Goal: Transaction & Acquisition: Purchase product/service

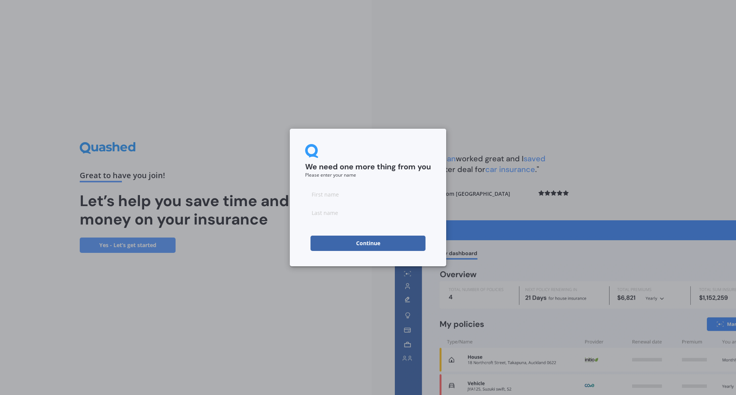
click at [341, 195] on input at bounding box center [368, 194] width 126 height 15
type input "[PERSON_NAME]"
click at [342, 218] on input at bounding box center [368, 212] width 126 height 15
type input "[PERSON_NAME]"
click at [353, 244] on button "Continue" at bounding box center [368, 243] width 115 height 15
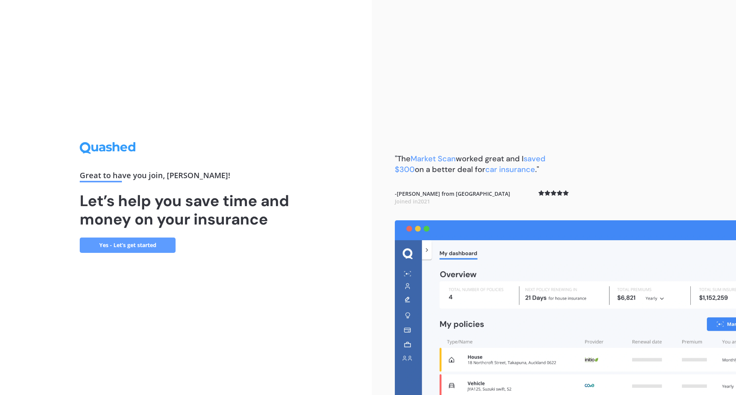
click at [122, 243] on link "Yes - Let’s get started" at bounding box center [128, 245] width 96 height 15
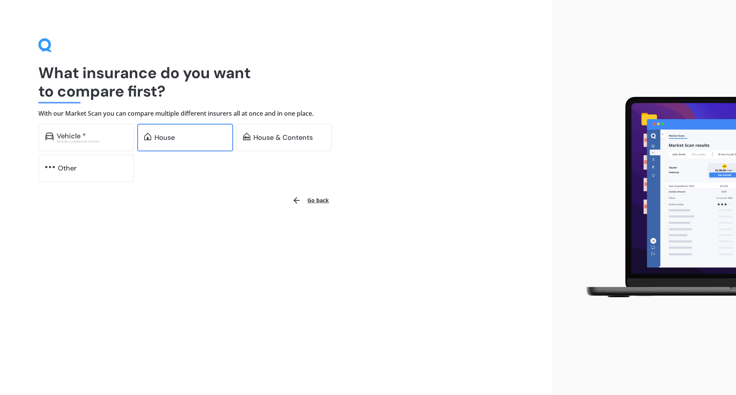
click at [194, 140] on div "House" at bounding box center [191, 138] width 72 height 8
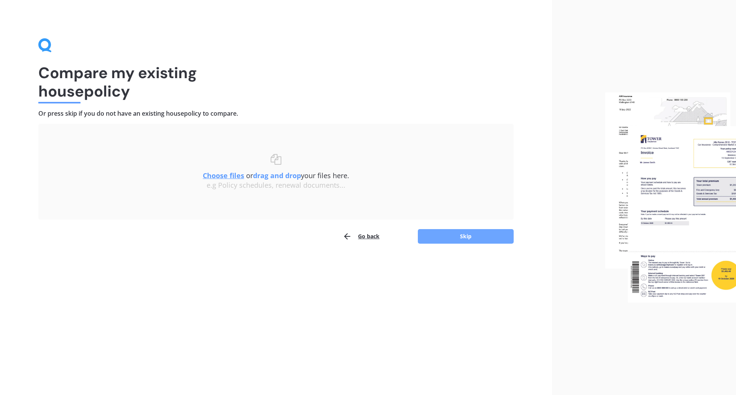
click at [458, 234] on button "Skip" at bounding box center [466, 236] width 96 height 15
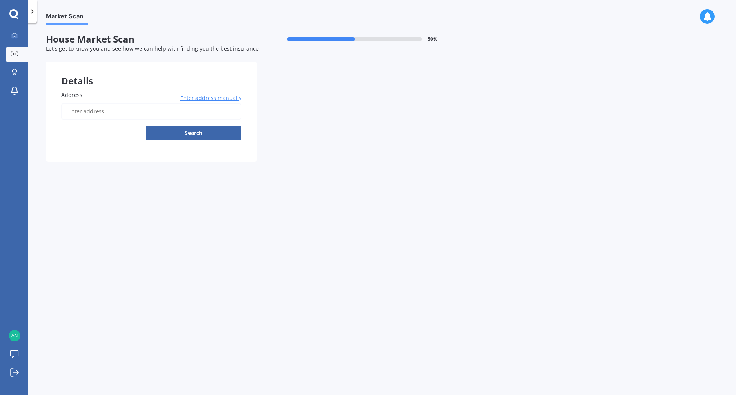
click at [81, 112] on input "Address" at bounding box center [151, 112] width 180 height 16
type input "[STREET_ADDRESS][PERSON_NAME]"
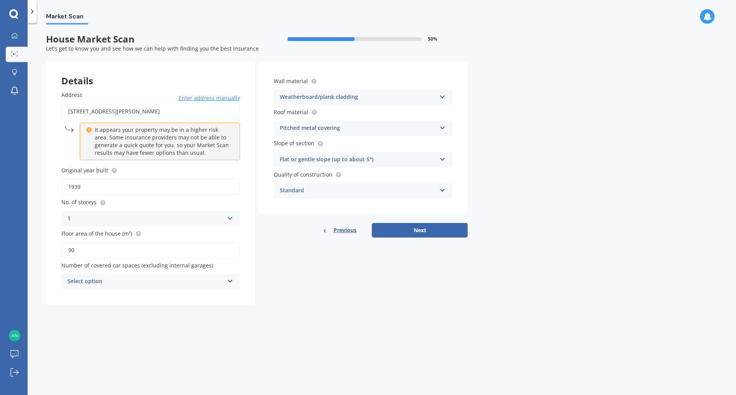
click at [132, 281] on div "Select option" at bounding box center [145, 281] width 156 height 9
click at [72, 322] on div "2" at bounding box center [151, 324] width 178 height 14
click at [397, 230] on button "Next" at bounding box center [420, 230] width 96 height 15
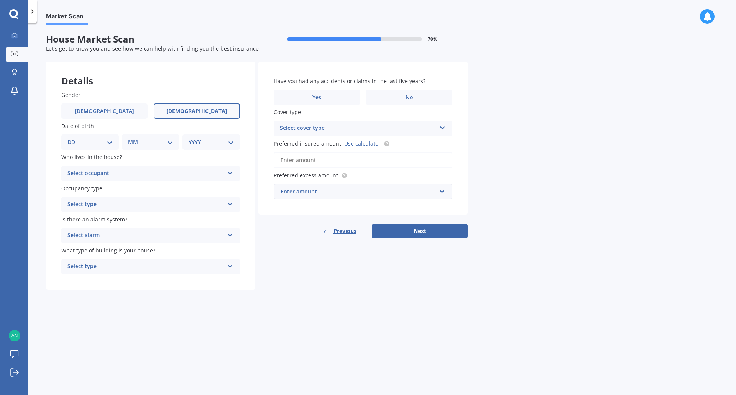
click at [191, 110] on span "[DEMOGRAPHIC_DATA]" at bounding box center [196, 111] width 61 height 7
click at [0, 0] on input "[DEMOGRAPHIC_DATA]" at bounding box center [0, 0] width 0 height 0
click at [108, 146] on select "DD 01 02 03 04 05 06 07 08 09 10 11 12 13 14 15 16 17 18 19 20 21 22 23 24 25 2…" at bounding box center [89, 142] width 45 height 8
select select "22"
click at [74, 138] on select "DD 01 02 03 04 05 06 07 08 09 10 11 12 13 14 15 16 17 18 19 20 21 22 23 24 25 2…" at bounding box center [89, 142] width 45 height 8
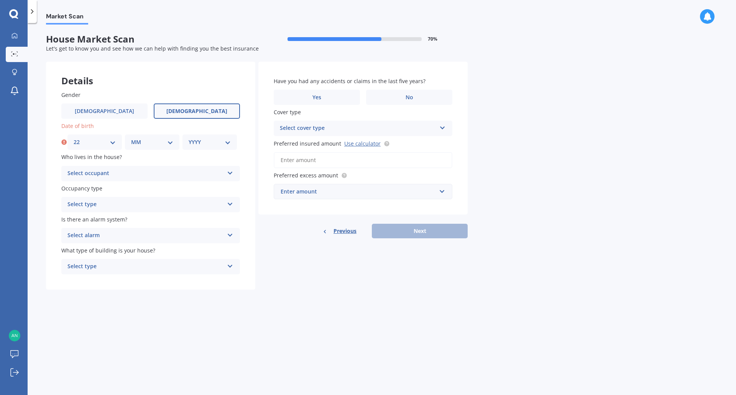
click at [146, 143] on select "MM 01 02 03 04 05 06 07 08 09 10 11 12" at bounding box center [152, 142] width 42 height 8
select select "03"
click at [131, 138] on select "MM 01 02 03 04 05 06 07 08 09 10 11 12" at bounding box center [152, 142] width 42 height 8
click at [202, 134] on div "Date of birth DD 01 02 03 04 05 06 07 08 09 10 11 12 13 14 15 16 17 18 19 20 21…" at bounding box center [150, 136] width 179 height 28
click at [199, 146] on select "YYYY 2009 2008 2007 2006 2005 2004 2003 2002 2001 2000 1999 1998 1997 1996 1995…" at bounding box center [210, 142] width 42 height 8
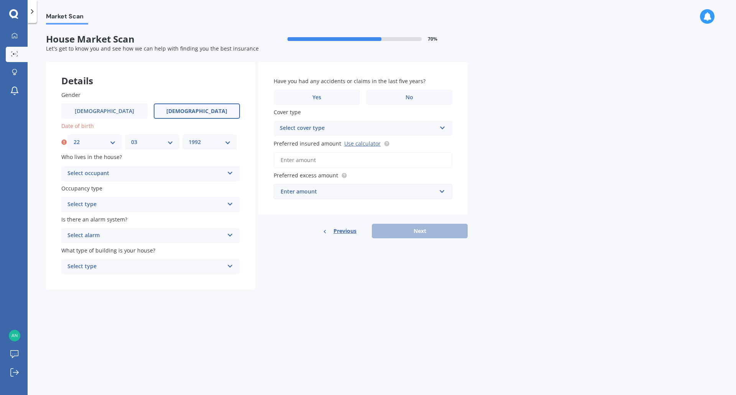
click at [189, 138] on select "YYYY 2009 2008 2007 2006 2005 2004 2003 2002 2001 2000 1999 1998 1997 1996 1995…" at bounding box center [210, 142] width 42 height 8
click at [200, 145] on select "YYYY 2009 2008 2007 2006 2005 2004 2003 2002 2001 2000 1999 1998 1997 1996 1995…" at bounding box center [211, 142] width 45 height 8
select select "1994"
click at [189, 138] on select "YYYY 2009 2008 2007 2006 2005 2004 2003 2002 2001 2000 1999 1998 1997 1996 1995…" at bounding box center [211, 142] width 45 height 8
click at [133, 173] on div "Select occupant" at bounding box center [145, 173] width 156 height 9
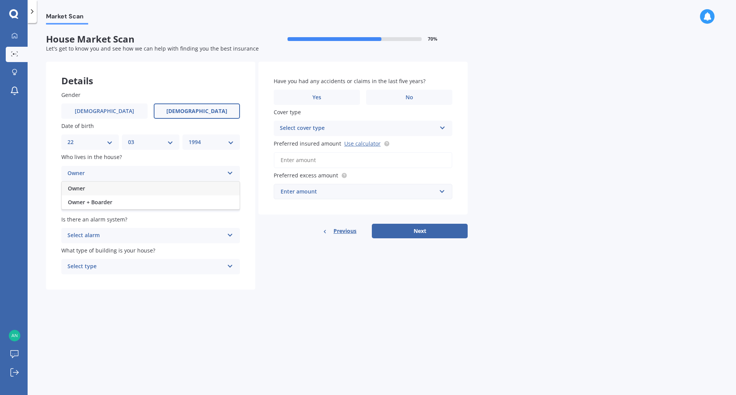
click at [129, 193] on div "Owner" at bounding box center [151, 189] width 178 height 14
click at [128, 204] on div "Select type" at bounding box center [145, 204] width 156 height 9
click at [128, 222] on div "Permanent" at bounding box center [151, 220] width 178 height 14
click at [130, 238] on div "Select alarm" at bounding box center [145, 235] width 156 height 9
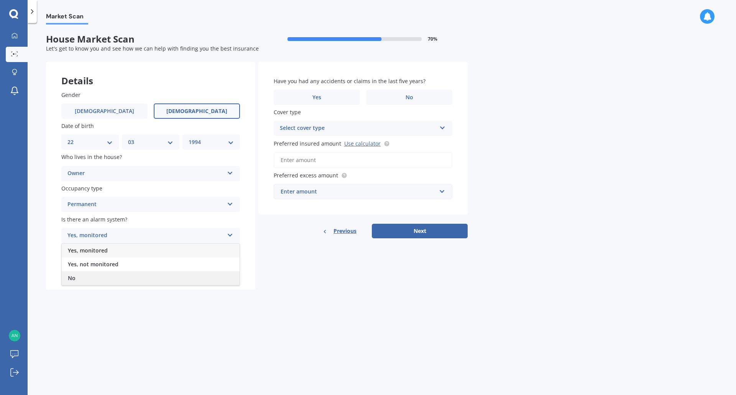
click at [122, 278] on div "No" at bounding box center [151, 278] width 178 height 14
click at [144, 264] on div "Select type" at bounding box center [145, 266] width 156 height 9
click at [140, 283] on div "Freestanding" at bounding box center [151, 282] width 178 height 14
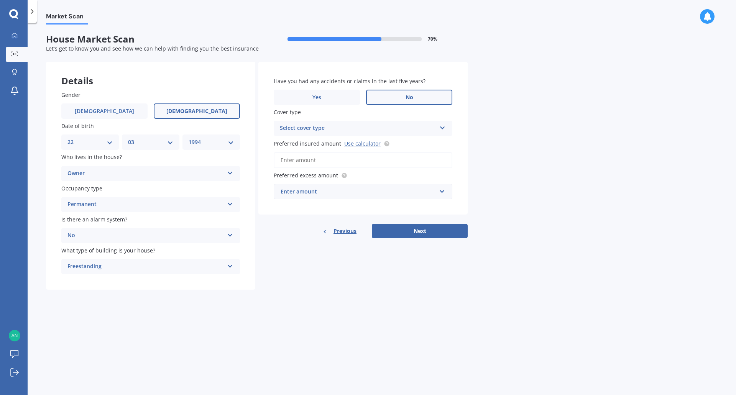
click at [391, 93] on label "No" at bounding box center [409, 97] width 86 height 15
click at [0, 0] on input "No" at bounding box center [0, 0] width 0 height 0
click at [338, 130] on div "Select cover type" at bounding box center [358, 128] width 156 height 9
click at [338, 146] on div "High" at bounding box center [363, 144] width 178 height 14
click at [325, 160] on input "Preferred insured amount Use calculator" at bounding box center [363, 160] width 179 height 16
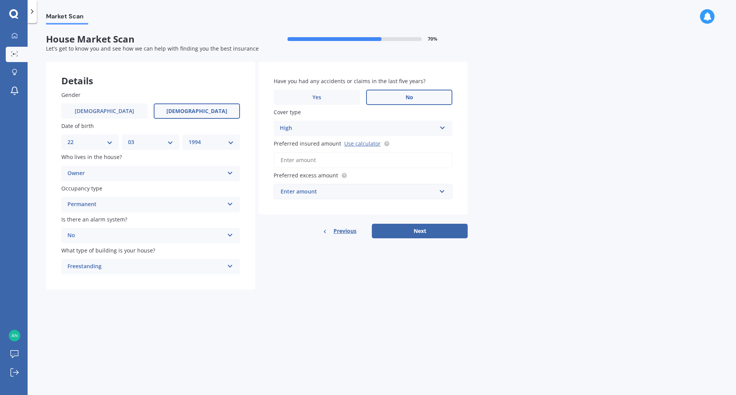
click at [370, 137] on div "Have you had any accidents or claims in the last five years? Yes No Cover type …" at bounding box center [362, 138] width 209 height 153
click at [359, 144] on link "Use calculator" at bounding box center [362, 143] width 36 height 7
click at [365, 164] on input "Preferred insured amount Use calculator" at bounding box center [363, 160] width 179 height 16
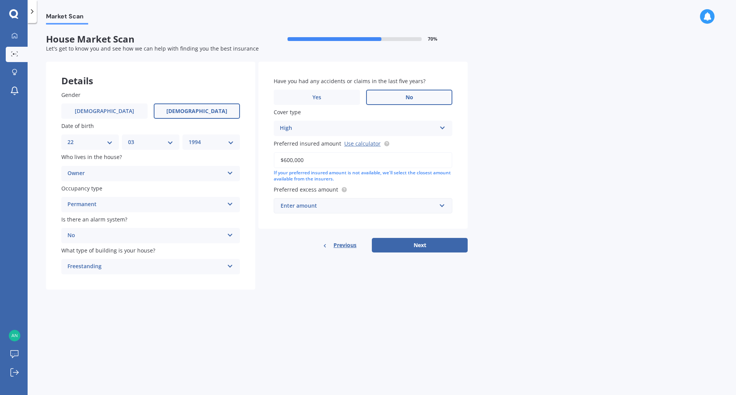
type input "$600,000"
click at [326, 202] on div "Enter amount" at bounding box center [359, 206] width 156 height 8
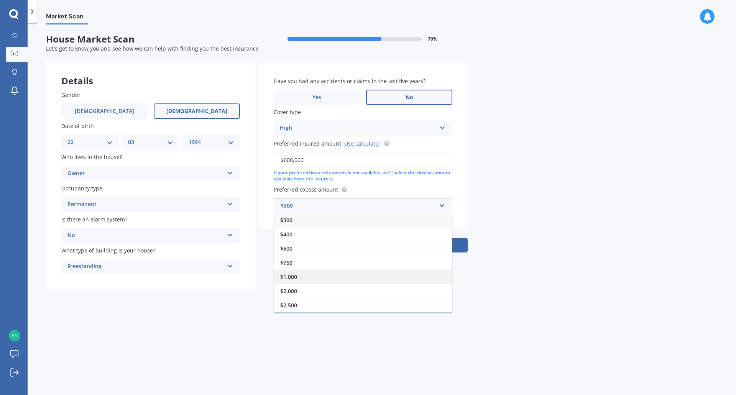
click at [300, 277] on div "$1,000" at bounding box center [363, 277] width 178 height 14
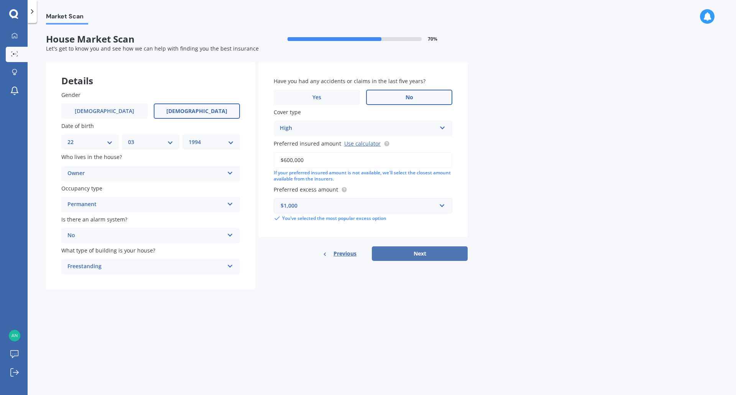
click at [413, 251] on button "Next" at bounding box center [420, 254] width 96 height 15
select select "22"
select select "03"
select select "1994"
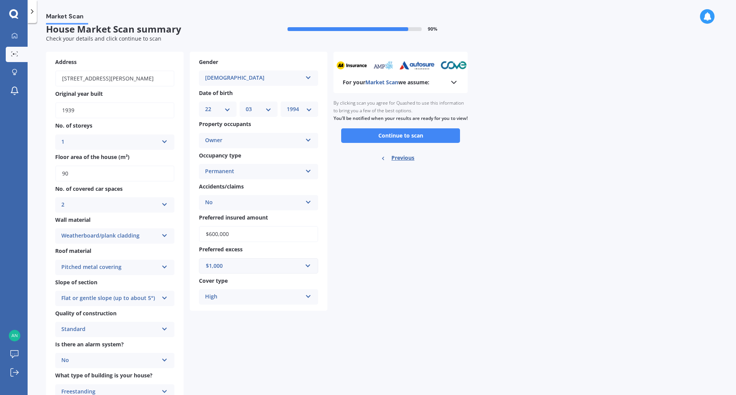
scroll to position [10, 0]
click at [409, 143] on button "Continue to scan" at bounding box center [400, 135] width 119 height 15
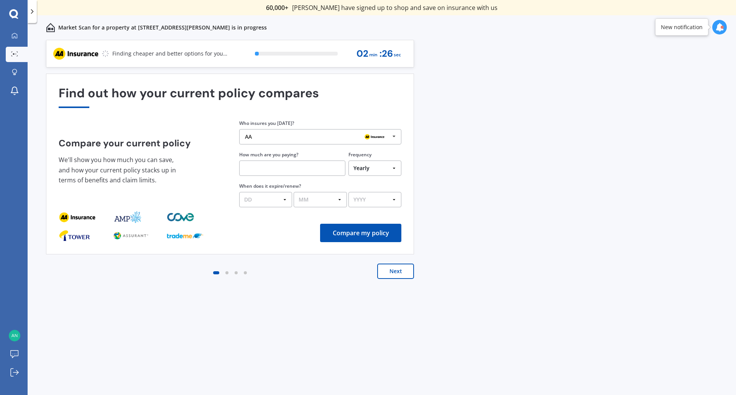
click at [363, 137] on img at bounding box center [374, 136] width 25 height 9
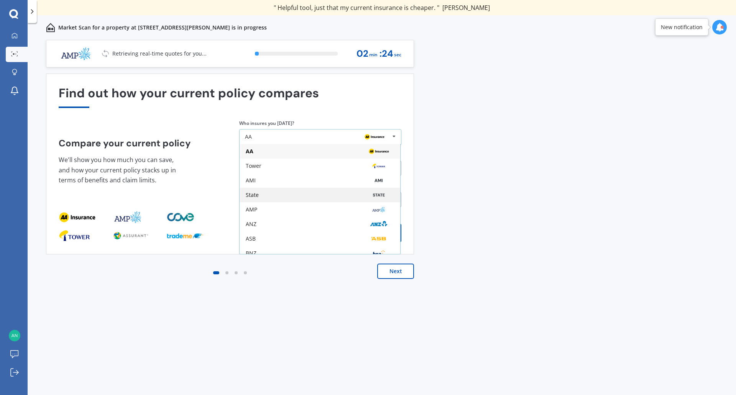
click at [304, 196] on div "State" at bounding box center [320, 195] width 148 height 6
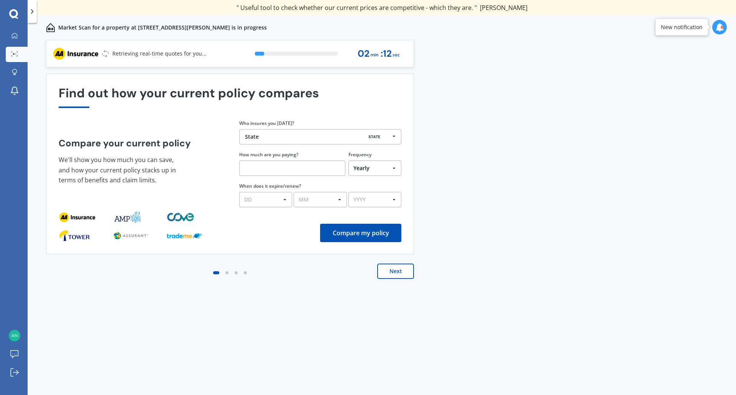
click at [391, 273] on button "Next" at bounding box center [395, 271] width 37 height 15
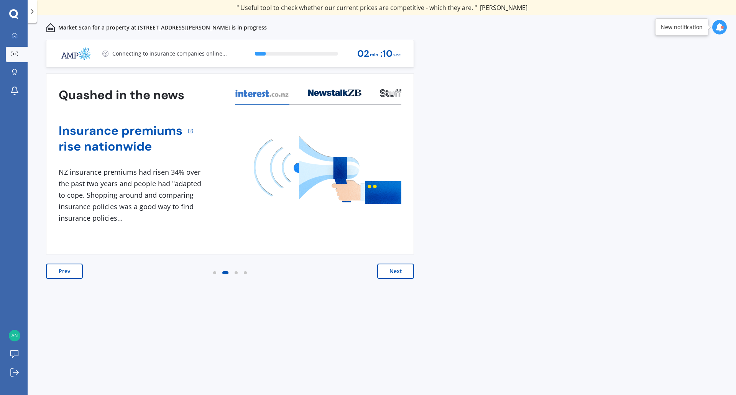
click at [391, 273] on button "Next" at bounding box center [395, 271] width 37 height 15
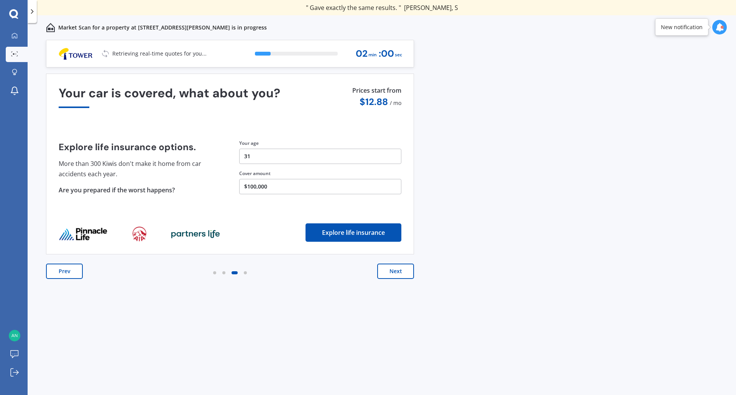
click at [391, 273] on button "Next" at bounding box center [395, 271] width 37 height 15
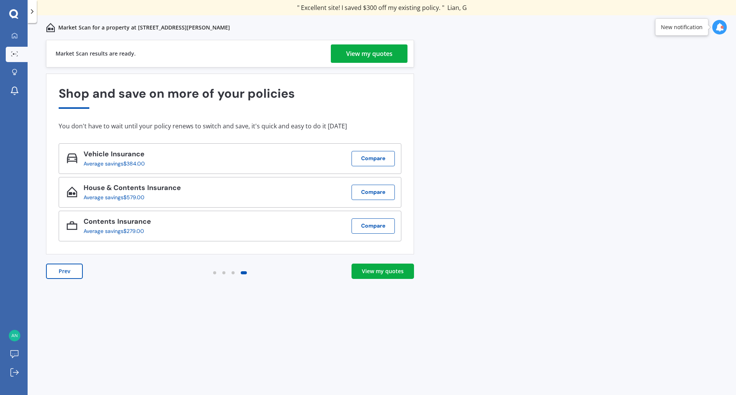
click at [367, 53] on div "View my quotes" at bounding box center [369, 53] width 46 height 18
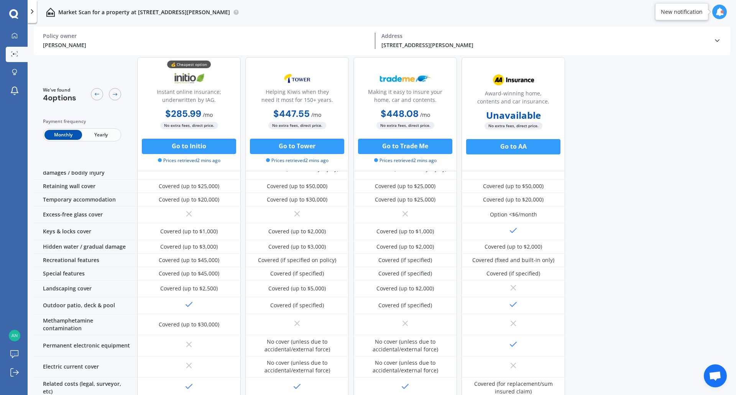
scroll to position [99, 0]
click at [106, 136] on span "Yearly" at bounding box center [101, 135] width 38 height 10
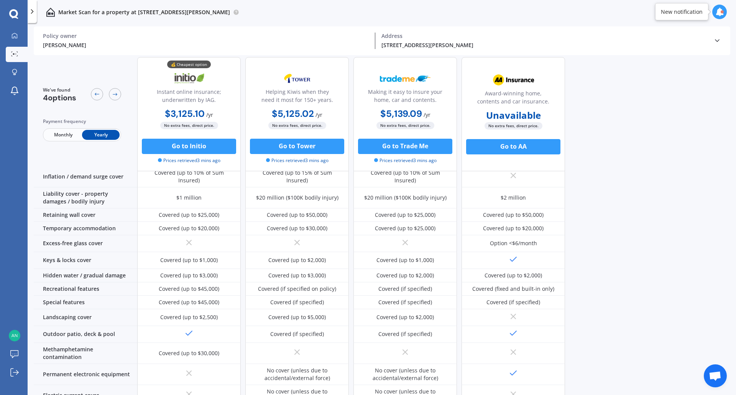
scroll to position [0, 0]
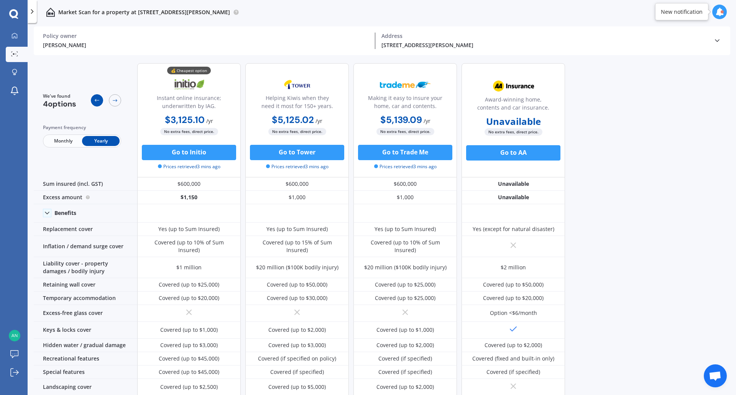
click at [96, 100] on icon at bounding box center [97, 100] width 5 height 3
click at [118, 99] on div at bounding box center [115, 100] width 12 height 12
click at [30, 18] on div at bounding box center [32, 11] width 9 height 23
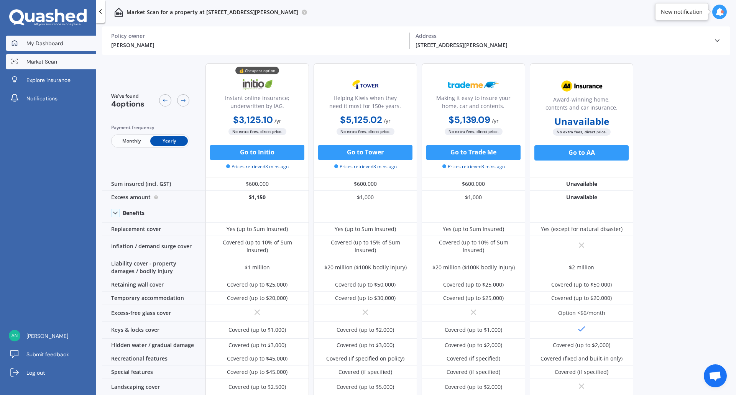
click at [39, 49] on link "My Dashboard" at bounding box center [51, 43] width 90 height 15
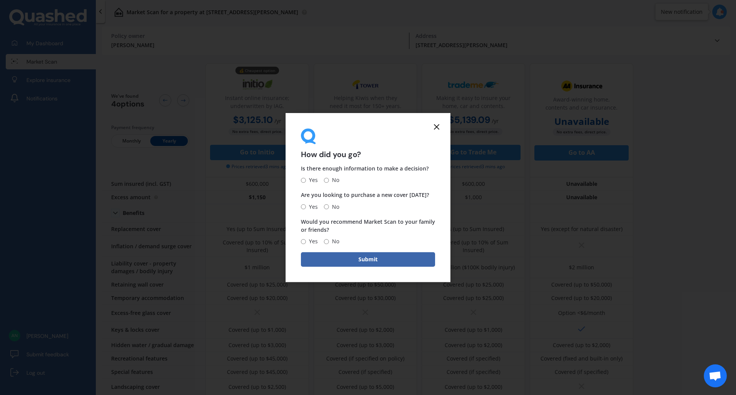
click at [438, 126] on line at bounding box center [436, 127] width 5 height 5
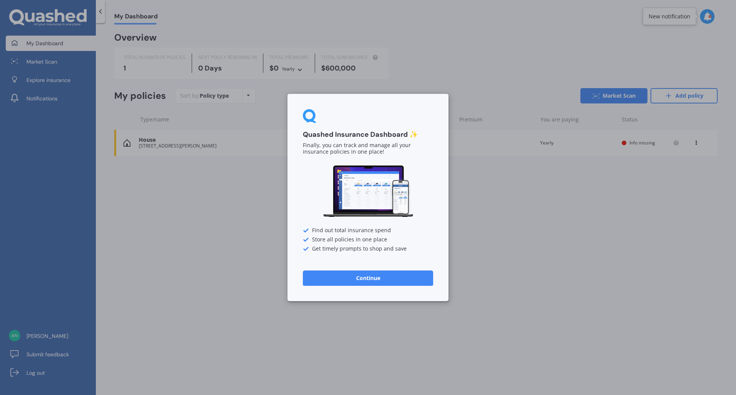
click at [503, 222] on div "Quashed Insurance Dashboard ✨ Finally, you can track and manage all your insura…" at bounding box center [368, 197] width 736 height 395
click at [391, 280] on button "Continue" at bounding box center [368, 278] width 130 height 15
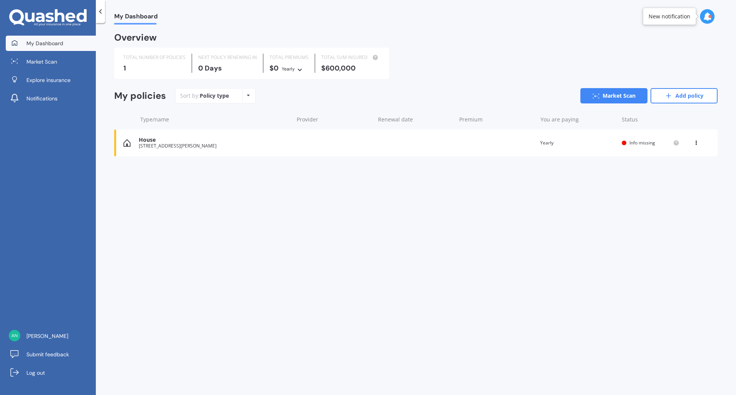
click at [440, 232] on div "My Dashboard Overview TOTAL NUMBER OF POLICIES 1 NEXT POLICY RENEWING [DATE] TO…" at bounding box center [416, 211] width 640 height 372
click at [640, 141] on span "Info missing" at bounding box center [643, 143] width 26 height 7
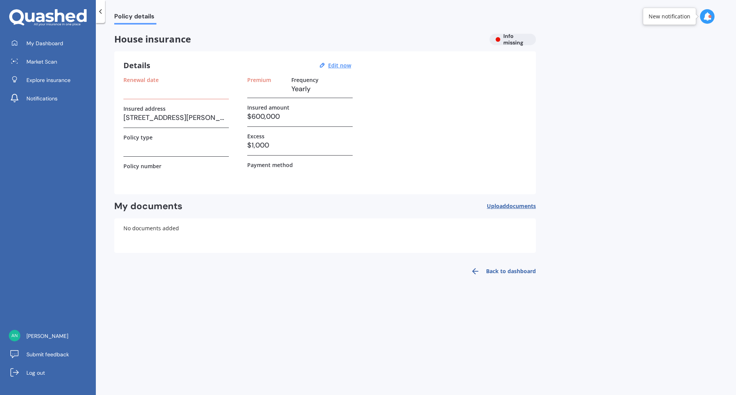
click at [181, 87] on h3 at bounding box center [175, 89] width 105 height 12
click at [293, 116] on h3 "$600,000" at bounding box center [299, 117] width 105 height 12
drag, startPoint x: 290, startPoint y: 117, endPoint x: 241, endPoint y: 113, distance: 48.5
click at [241, 113] on div "Renewal date Insured address [STREET_ADDRESS][PERSON_NAME] Policy type Policy n…" at bounding box center [324, 131] width 403 height 109
